Goal: Task Accomplishment & Management: Use online tool/utility

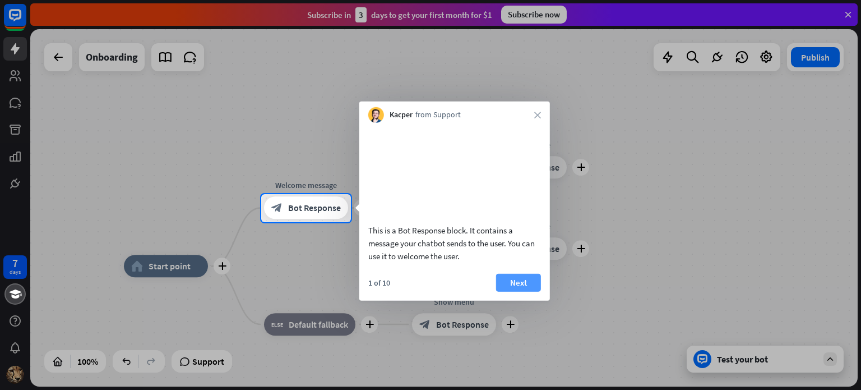
click at [523, 291] on button "Next" at bounding box center [518, 282] width 45 height 18
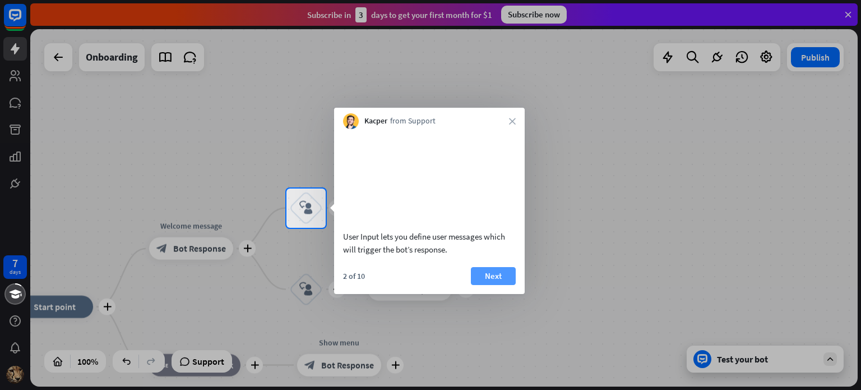
click at [484, 285] on button "Next" at bounding box center [493, 276] width 45 height 18
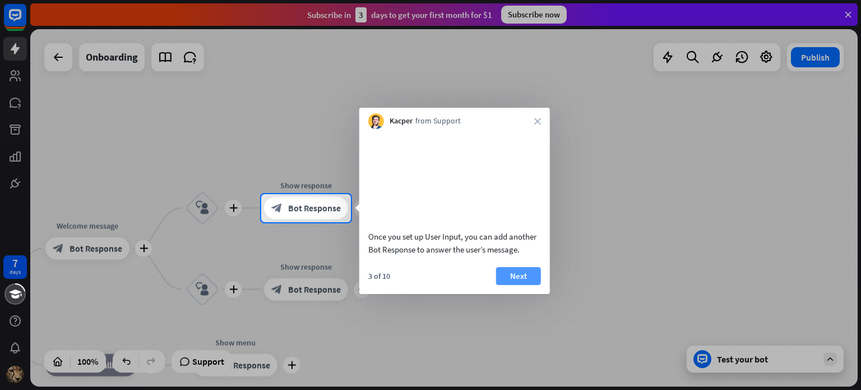
click at [499, 285] on button "Next" at bounding box center [518, 276] width 45 height 18
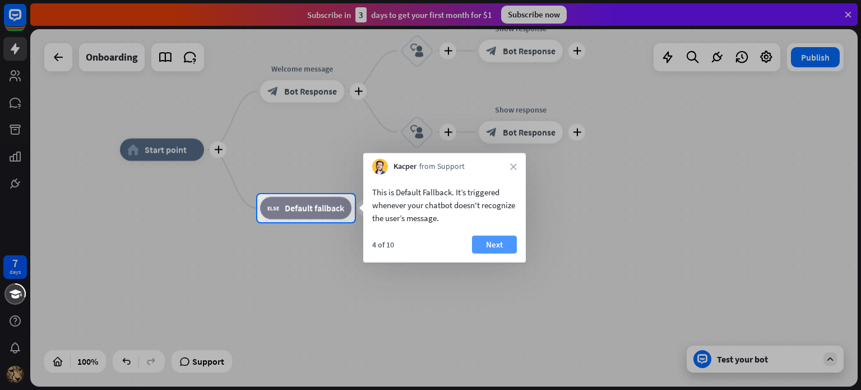
click at [504, 242] on button "Next" at bounding box center [494, 244] width 45 height 18
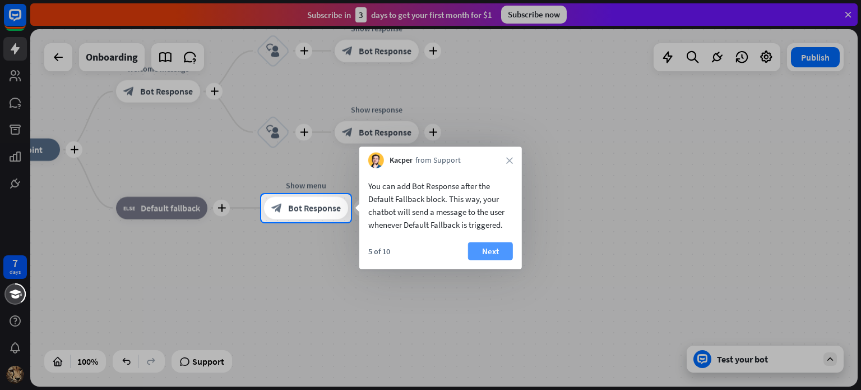
click at [484, 248] on button "Next" at bounding box center [490, 251] width 45 height 18
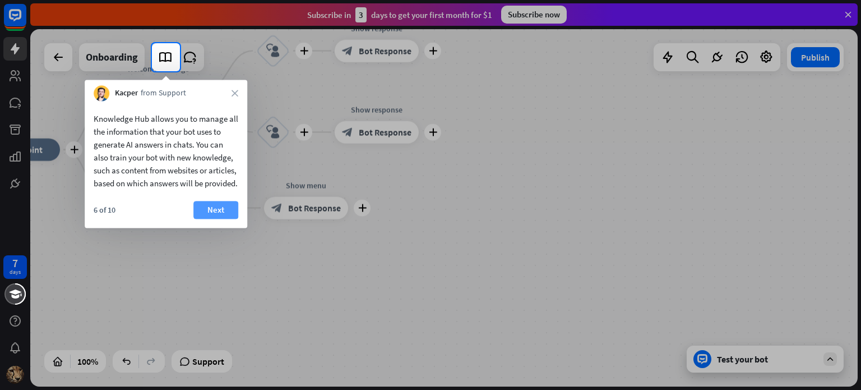
click at [220, 217] on button "Next" at bounding box center [215, 210] width 45 height 18
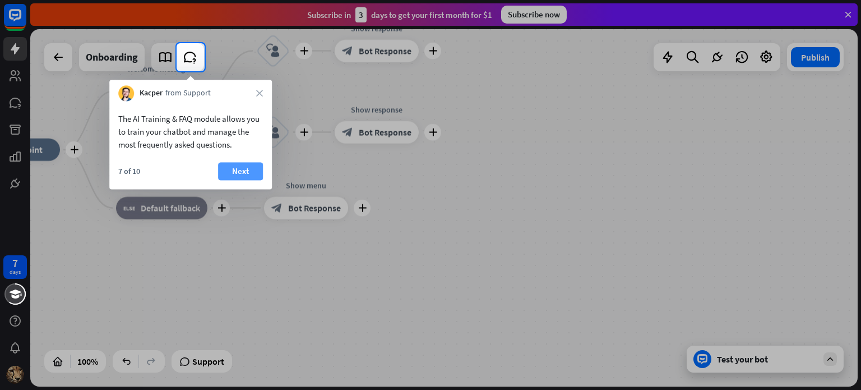
click at [241, 174] on button "Next" at bounding box center [240, 171] width 45 height 18
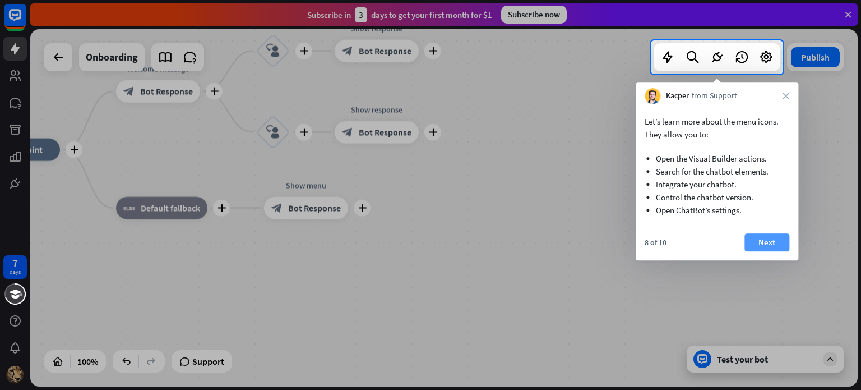
click at [760, 236] on button "Next" at bounding box center [767, 242] width 45 height 18
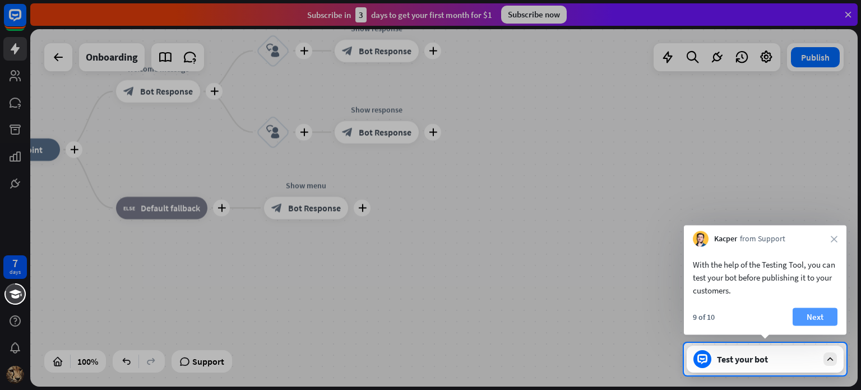
click at [822, 313] on button "Next" at bounding box center [815, 317] width 45 height 18
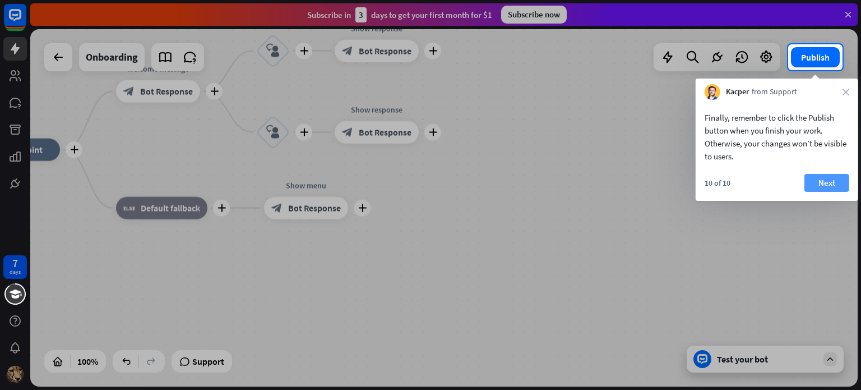
click at [827, 186] on button "Next" at bounding box center [827, 183] width 45 height 18
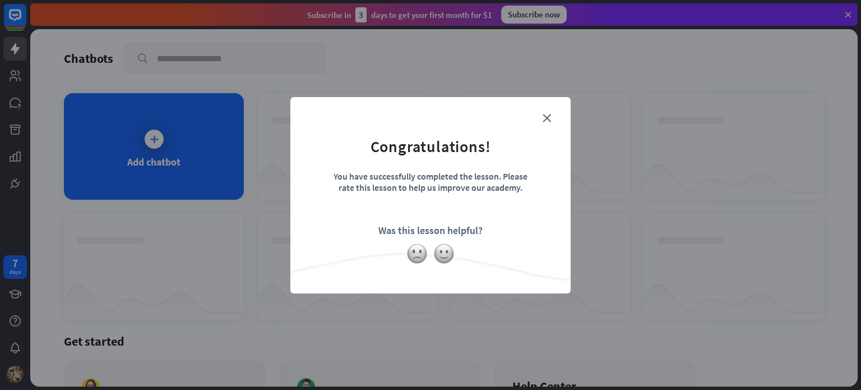
click at [553, 114] on form "Congratulations! You have successfully completed the lesson. Please rate this l…" at bounding box center [430, 178] width 252 height 134
click at [552, 115] on form "Congratulations! You have successfully completed the lesson. Please rate this l…" at bounding box center [430, 178] width 252 height 134
click at [547, 117] on icon "close" at bounding box center [547, 118] width 8 height 8
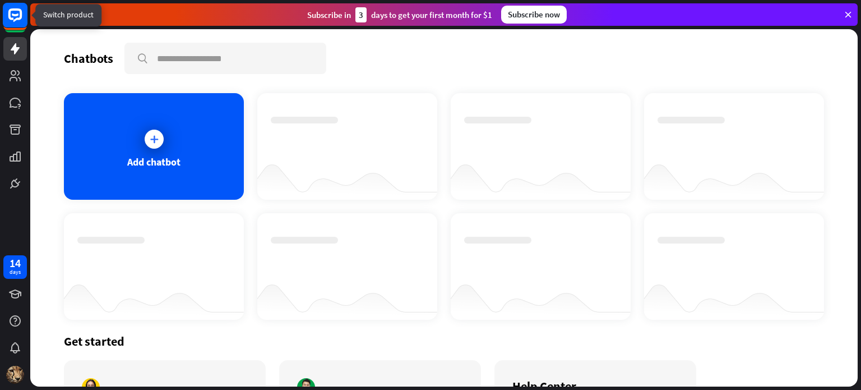
click at [15, 17] on rect at bounding box center [15, 15] width 25 height 25
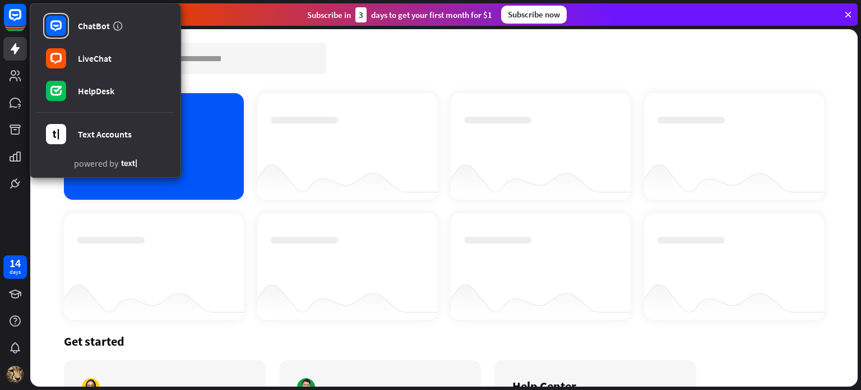
click at [177, 140] on div "ChatBot LiveChat HelpDesk Text Accounts powered by" at bounding box center [105, 90] width 151 height 174
click at [198, 146] on div "Add chatbot" at bounding box center [154, 146] width 180 height 107
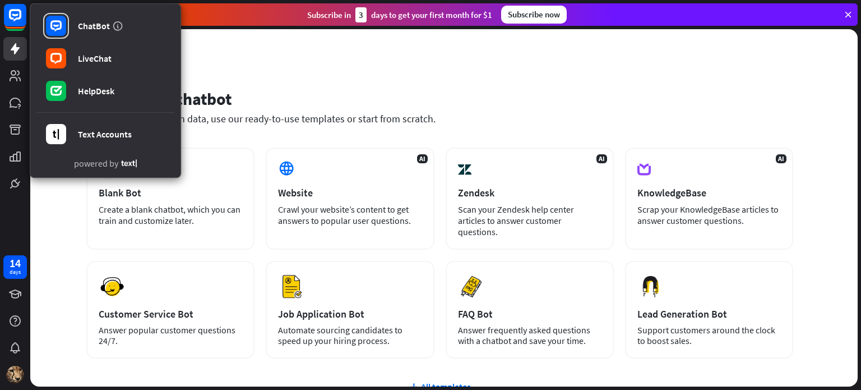
click at [464, 80] on div "Set up your chatbot Train your chatbot with data, use our ready-to-use template…" at bounding box center [439, 114] width 707 height 68
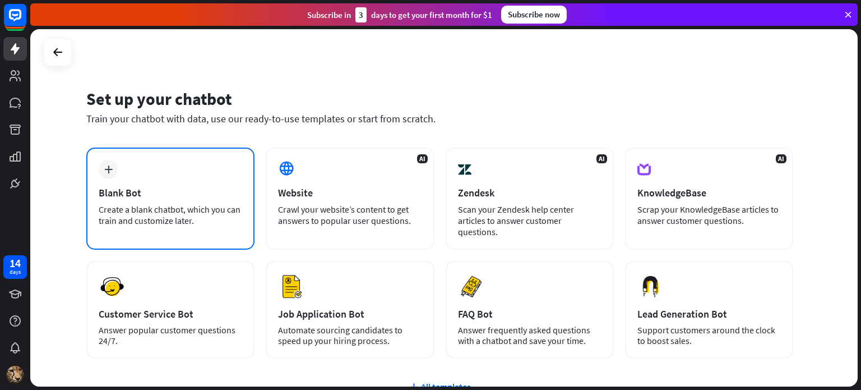
click at [212, 197] on div "Blank Bot" at bounding box center [171, 192] width 144 height 13
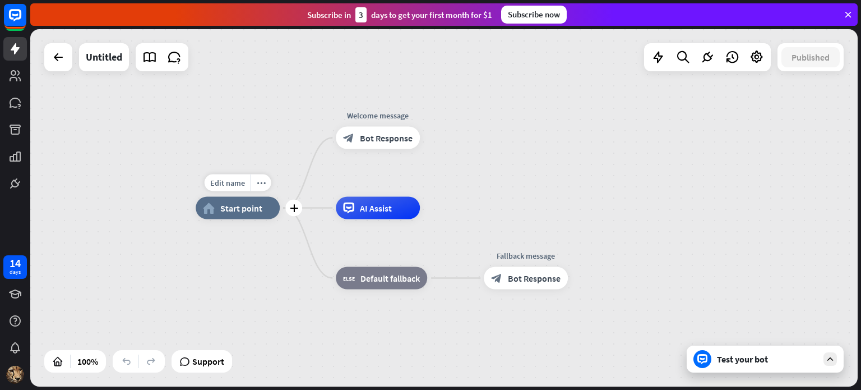
click at [255, 216] on div "home_2 Start point" at bounding box center [238, 208] width 84 height 22
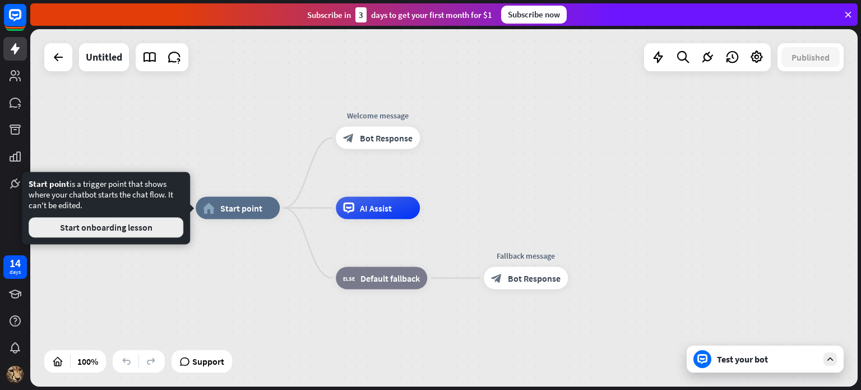
click at [132, 230] on button "Start onboarding lesson" at bounding box center [106, 227] width 155 height 20
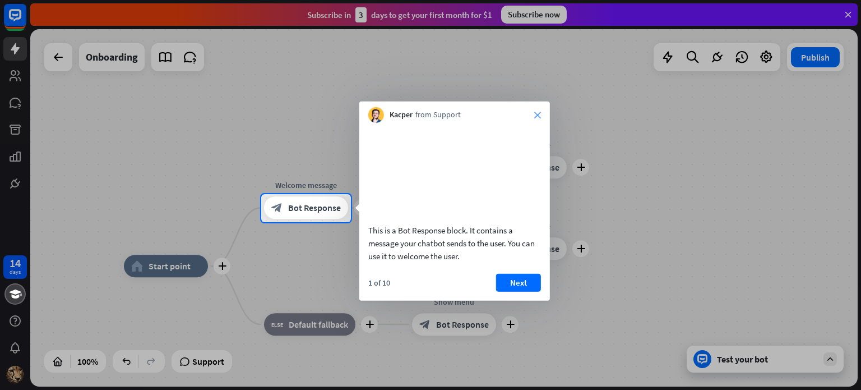
click at [534, 115] on icon "close" at bounding box center [537, 115] width 7 height 7
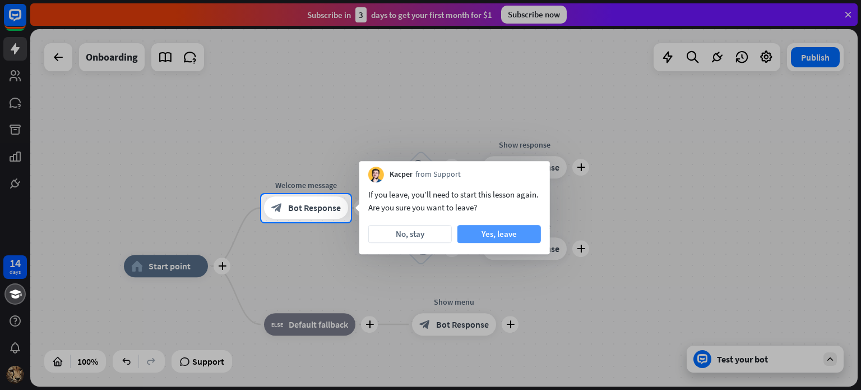
click at [511, 239] on button "Yes, leave" at bounding box center [499, 234] width 84 height 18
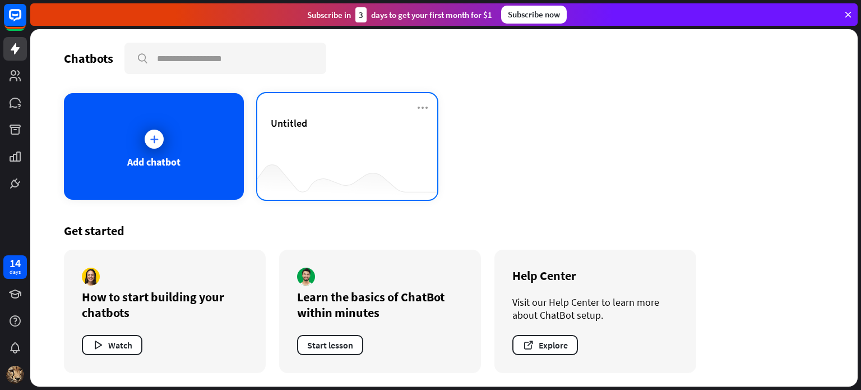
click at [262, 145] on div "Untitled" at bounding box center [347, 146] width 180 height 107
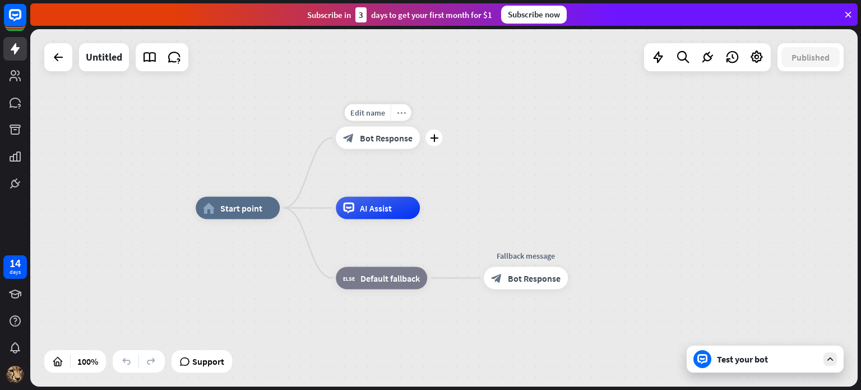
click at [403, 110] on icon "more_horiz" at bounding box center [401, 112] width 9 height 8
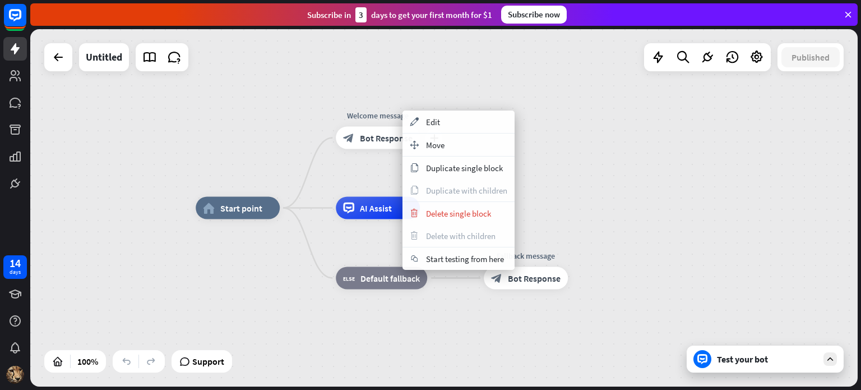
click at [336, 127] on div "plus Welcome message block_bot_response Bot Response" at bounding box center [378, 138] width 84 height 22
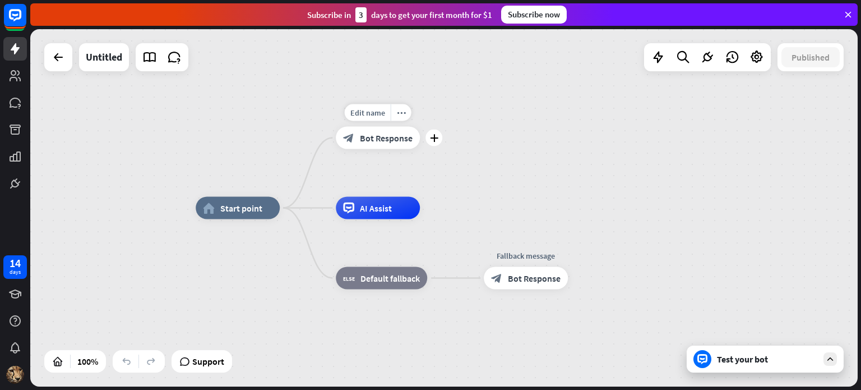
click at [374, 149] on div "Edit name more_horiz plus Welcome message block_bot_response Bot Response" at bounding box center [378, 138] width 84 height 22
click at [378, 141] on span "Bot Response" at bounding box center [386, 137] width 53 height 11
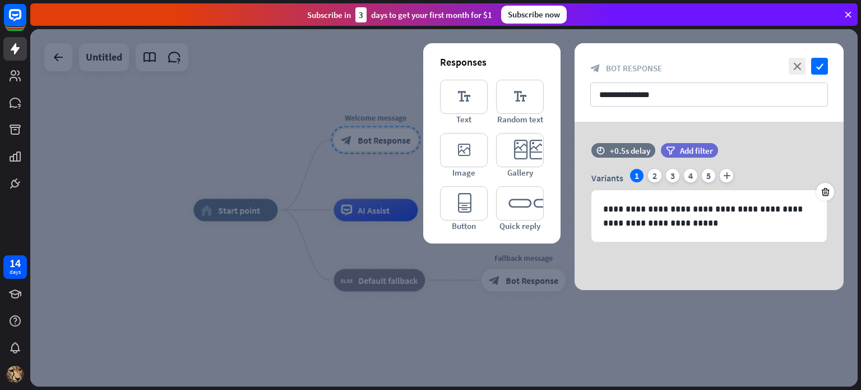
click at [378, 141] on div at bounding box center [443, 207] width 827 height 357
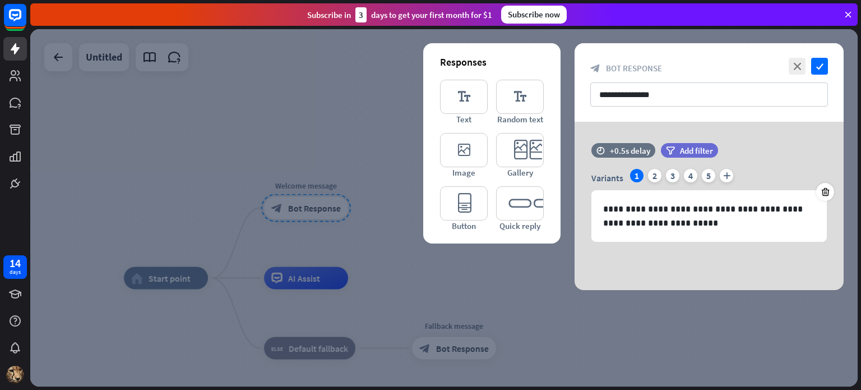
click at [250, 86] on div at bounding box center [443, 207] width 827 height 357
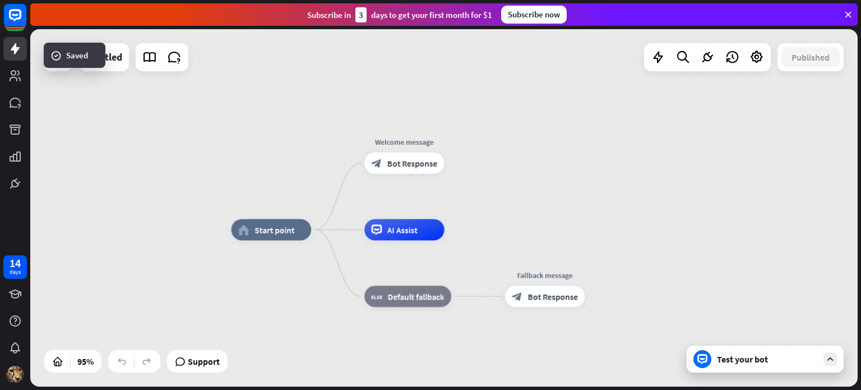
drag, startPoint x: 174, startPoint y: 163, endPoint x: 341, endPoint y: 99, distance: 178.9
click at [330, 102] on div "home_2 Start point Welcome message block_bot_response Bot Response AI Assist bl…" at bounding box center [443, 207] width 827 height 357
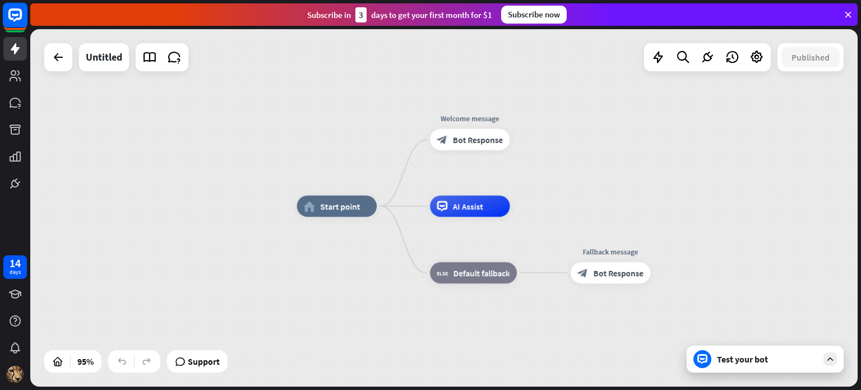
click at [11, 27] on rect at bounding box center [15, 15] width 25 height 25
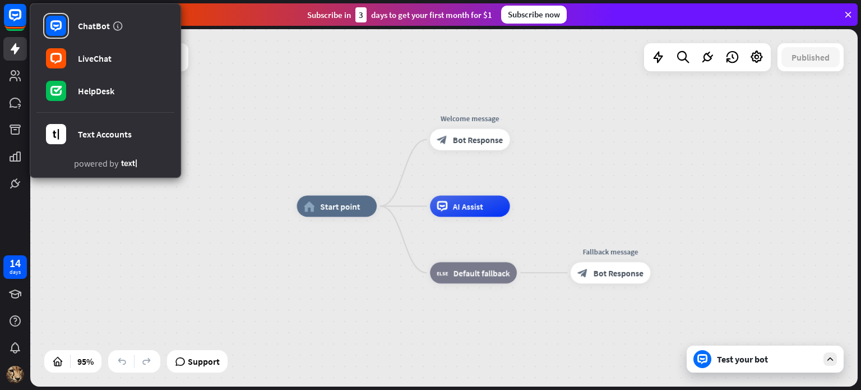
click at [241, 102] on div "home_2 Start point Welcome message block_bot_response Bot Response AI Assist bl…" at bounding box center [443, 207] width 827 height 357
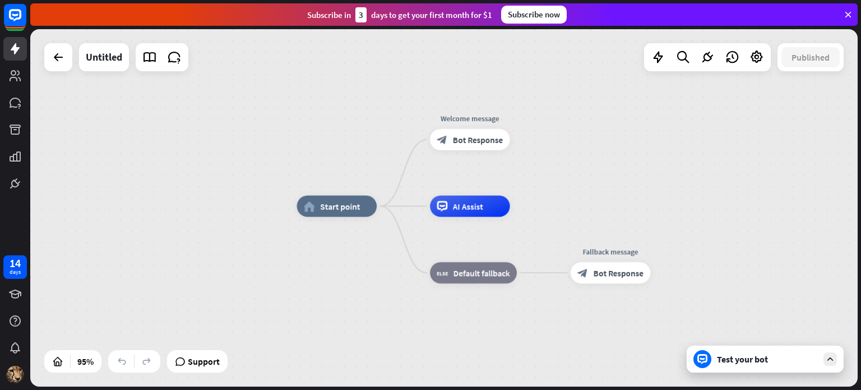
click at [708, 356] on div at bounding box center [702, 359] width 18 height 18
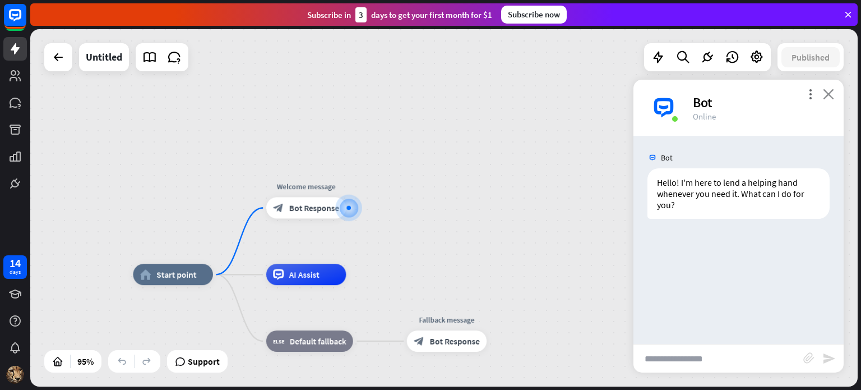
click at [828, 95] on icon "close" at bounding box center [828, 94] width 11 height 11
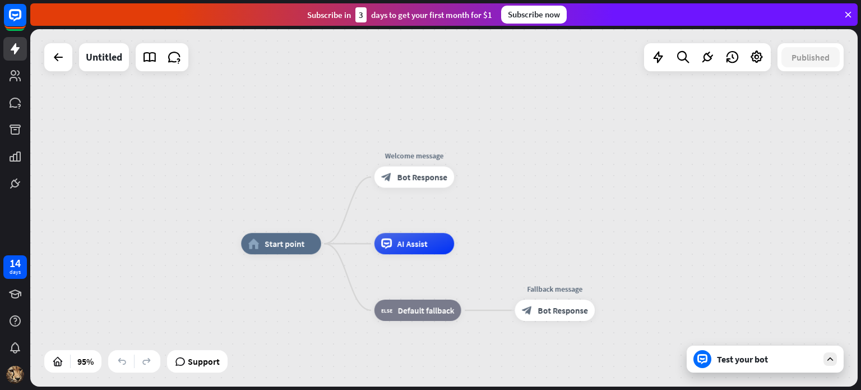
drag, startPoint x: 436, startPoint y: 206, endPoint x: 537, endPoint y: 165, distance: 109.1
click at [537, 165] on div "home_2 Start point Welcome message block_bot_response Bot Response AI Assist bl…" at bounding box center [443, 207] width 827 height 357
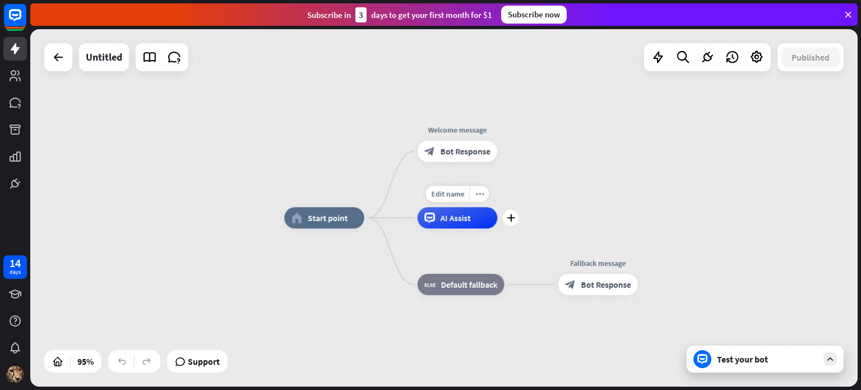
click at [447, 219] on span "AI Assist" at bounding box center [456, 217] width 30 height 11
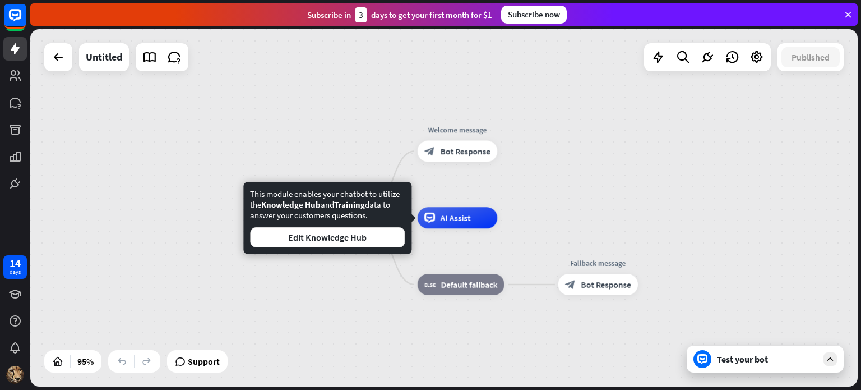
click at [89, 241] on div "home_2 Start point Welcome message block_bot_response Bot Response AI Assist bl…" at bounding box center [443, 207] width 827 height 357
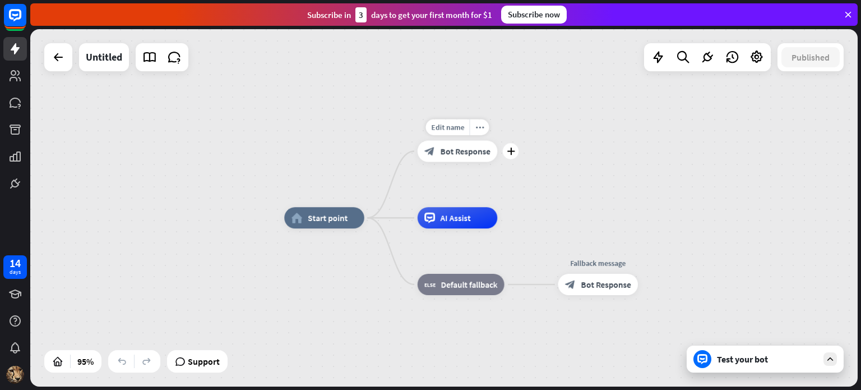
click at [477, 155] on span "Bot Response" at bounding box center [466, 151] width 50 height 11
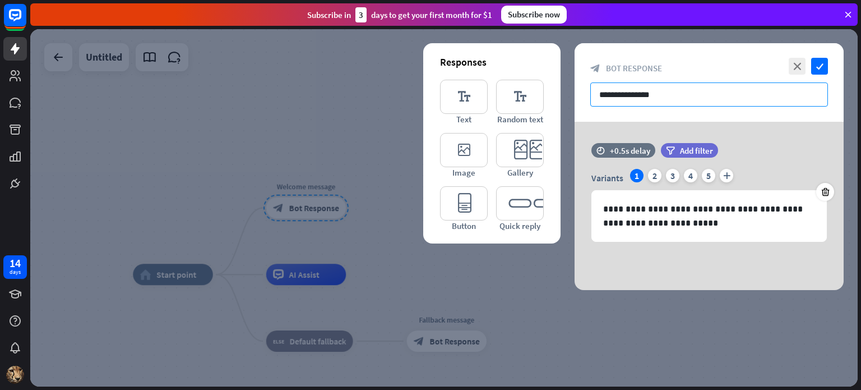
click at [683, 89] on input "**********" at bounding box center [709, 94] width 238 height 24
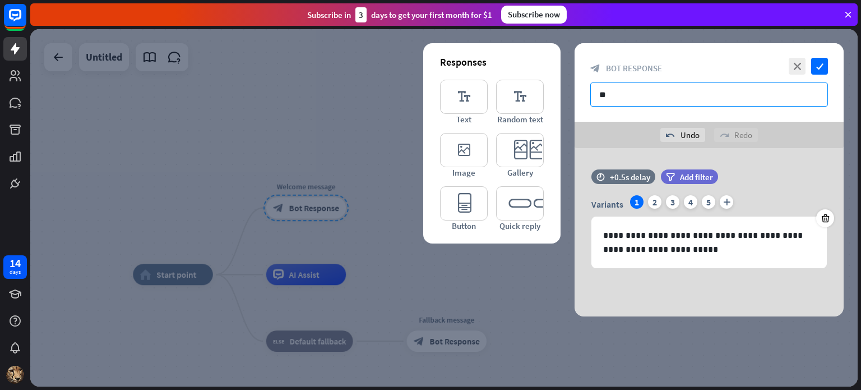
type input "*"
click at [628, 89] on input "text" at bounding box center [709, 94] width 238 height 24
type input "**********"
click at [274, 94] on div at bounding box center [443, 207] width 827 height 357
